Goal: Check status: Check status

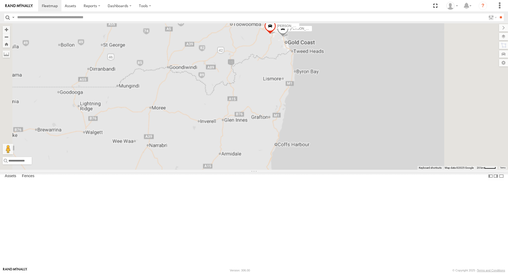
select select "**********"
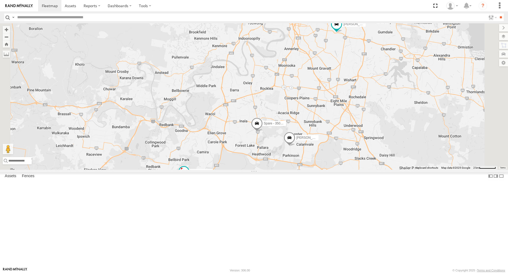
drag, startPoint x: 332, startPoint y: 99, endPoint x: 332, endPoint y: 113, distance: 14.3
click at [332, 113] on div "[PERSON_NAME] - 349FB3 [PERSON_NAME] - 842JY2 [PERSON_NAME] - 360NA6 NSW [PERSO…" at bounding box center [254, 96] width 508 height 146
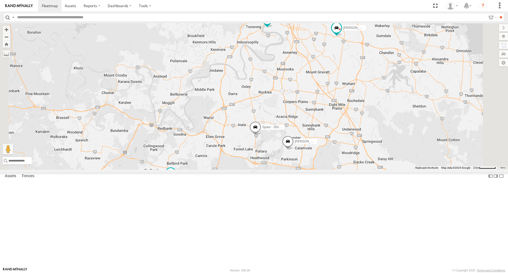
drag, startPoint x: 362, startPoint y: 117, endPoint x: 349, endPoint y: 135, distance: 22.5
click at [349, 135] on div "[PERSON_NAME] B - Corolla [PERSON_NAME] - 347FB3 Spare - 350FB3 [PERSON_NAME]- …" at bounding box center [254, 96] width 508 height 146
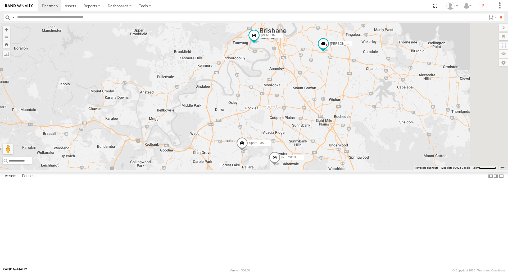
click at [248, 151] on span at bounding box center [242, 144] width 12 height 14
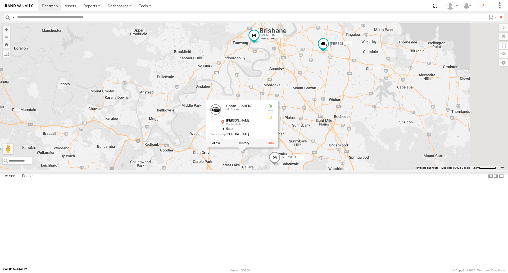
click at [374, 122] on div "[PERSON_NAME] B - Corolla [PERSON_NAME] - 347FB3 Spare - 350FB3 [PERSON_NAME]- …" at bounding box center [254, 96] width 508 height 146
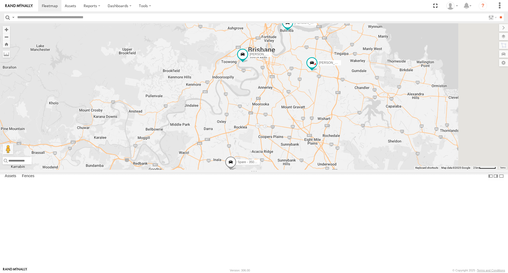
drag, startPoint x: 348, startPoint y: 121, endPoint x: 338, endPoint y: 140, distance: 21.2
click at [338, 140] on div "[PERSON_NAME] B - Corolla [PERSON_NAME] - 347FB3 Spare - 350FB3 [PERSON_NAME]- …" at bounding box center [254, 96] width 508 height 146
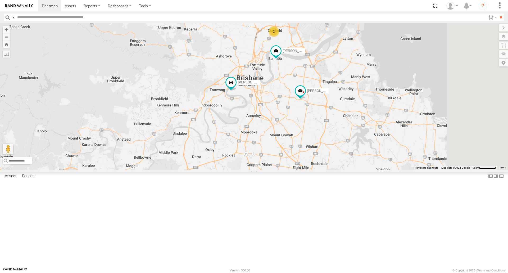
drag, startPoint x: 311, startPoint y: 155, endPoint x: 298, endPoint y: 172, distance: 20.6
click at [298, 169] on div "[PERSON_NAME] B - Corolla [PERSON_NAME] - 347FB3 Spare - 350FB3 [PERSON_NAME]- …" at bounding box center [254, 96] width 508 height 146
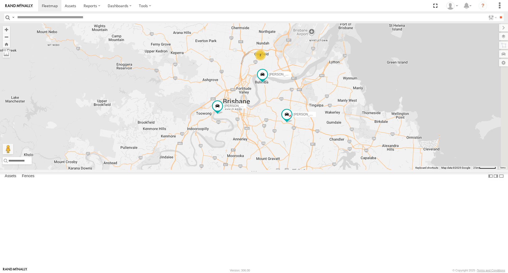
click at [309, 134] on div "[PERSON_NAME] B - Corolla [PERSON_NAME] - 347FB3 Spare - 350FB3 [PERSON_NAME]- …" at bounding box center [254, 96] width 508 height 146
click at [309, 133] on div "[PERSON_NAME] B - Corolla [PERSON_NAME] - 347FB3 Spare - 350FB3 [PERSON_NAME]- …" at bounding box center [254, 96] width 508 height 146
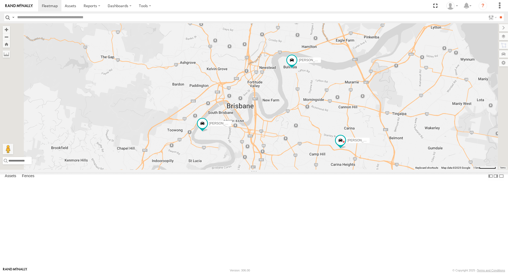
drag, startPoint x: 307, startPoint y: 200, endPoint x: 310, endPoint y: 195, distance: 6.2
click at [310, 169] on div "[PERSON_NAME] B - Corolla [PERSON_NAME] - 347FB3 Spare - 350FB3 [PERSON_NAME]- …" at bounding box center [254, 96] width 508 height 146
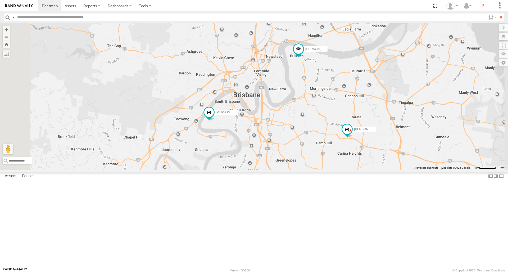
click at [0, 0] on div "Spare/Kang - 269 EH7 All Assets" at bounding box center [0, 0] width 0 height 0
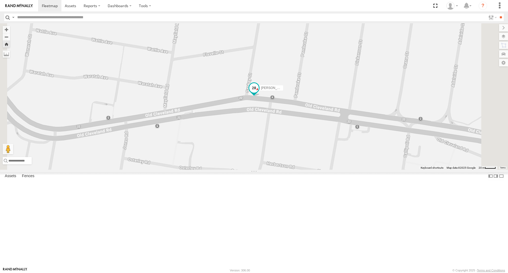
click at [260, 96] on span at bounding box center [254, 89] width 12 height 14
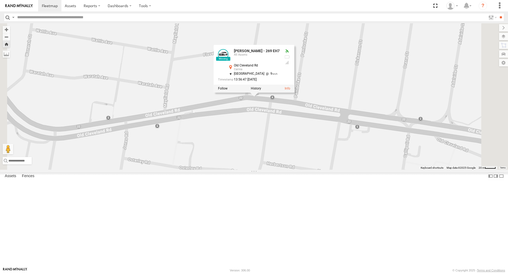
click at [261, 90] on label at bounding box center [256, 89] width 10 height 4
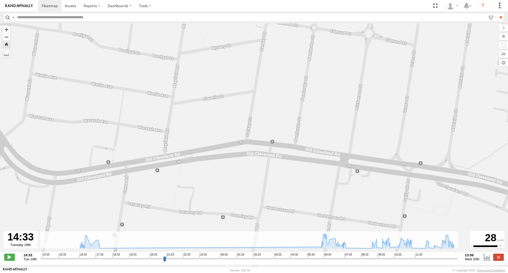
type input "**********"
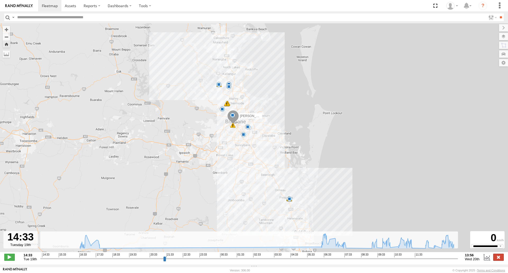
click at [497, 256] on label at bounding box center [498, 256] width 11 height 7
